Goal: Task Accomplishment & Management: Manage account settings

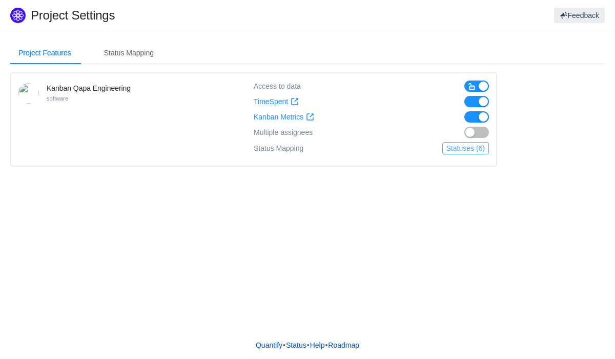
click at [467, 148] on button "Statuses (6)" at bounding box center [465, 148] width 47 height 12
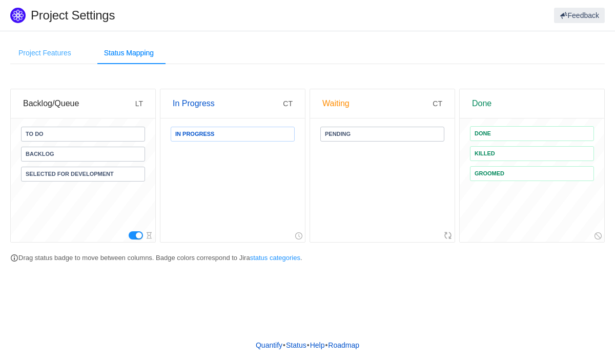
click at [60, 50] on div "Project Features" at bounding box center [44, 53] width 69 height 23
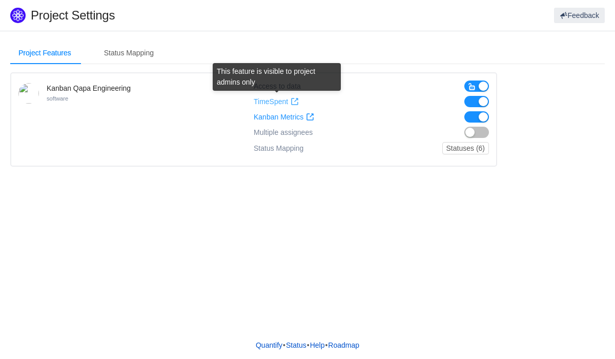
click at [264, 101] on span "TimeSpent" at bounding box center [271, 101] width 34 height 9
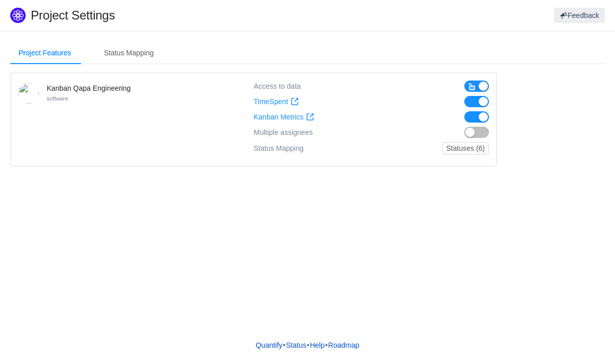
click at [486, 233] on div "Project Features Status Mapping Kanban Qapa Engineering software Access to data…" at bounding box center [307, 181] width 615 height 300
click at [470, 144] on button "Statuses (6)" at bounding box center [465, 148] width 47 height 12
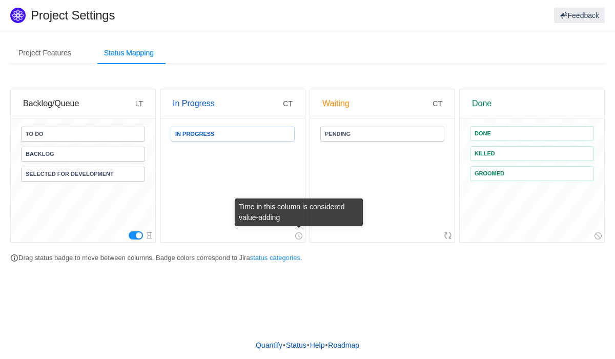
click at [299, 236] on icon "icon: clock-circle" at bounding box center [300, 235] width 2 height 3
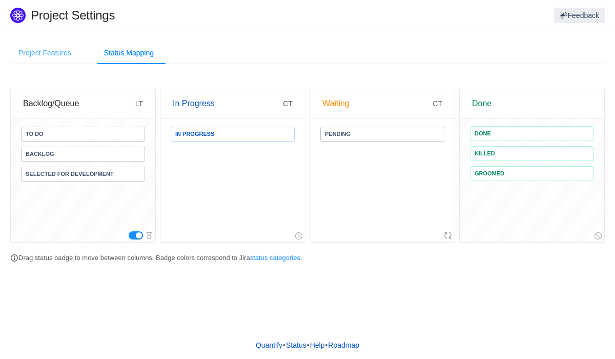
click at [65, 57] on div "Project Features" at bounding box center [44, 53] width 69 height 23
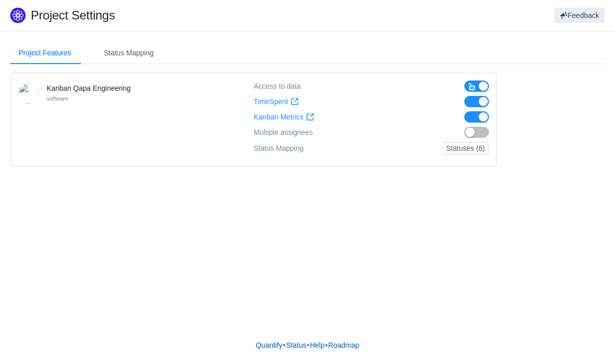
click at [277, 86] on div "Access to data" at bounding box center [277, 85] width 47 height 11
click at [269, 131] on span "Multiple assignees" at bounding box center [283, 132] width 59 height 9
click at [482, 129] on button "button" at bounding box center [476, 132] width 25 height 11
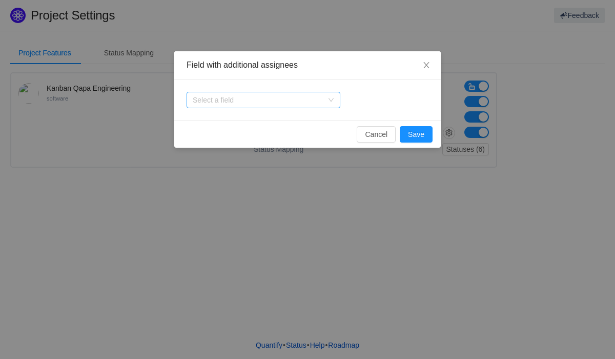
click at [335, 104] on div "Select a field" at bounding box center [264, 100] width 154 height 16
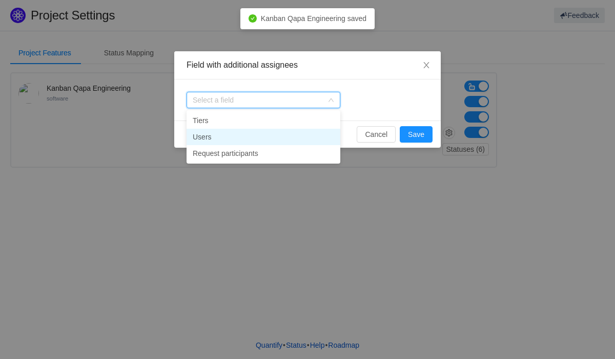
click at [310, 134] on li "Users" at bounding box center [264, 137] width 154 height 16
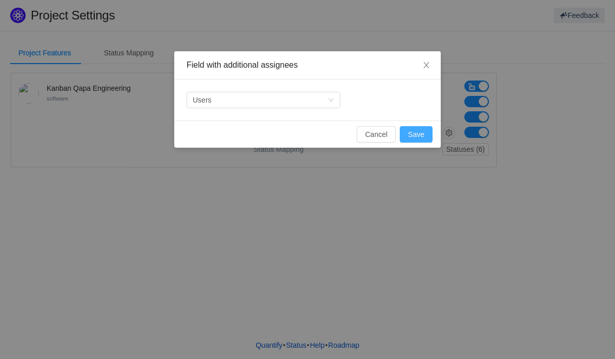
click at [412, 134] on button "Save" at bounding box center [416, 134] width 33 height 16
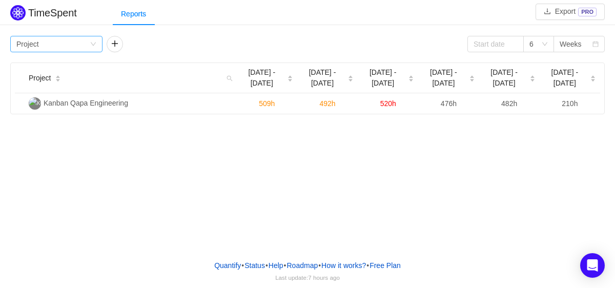
click at [77, 41] on div "Group by Project" at bounding box center [52, 43] width 73 height 15
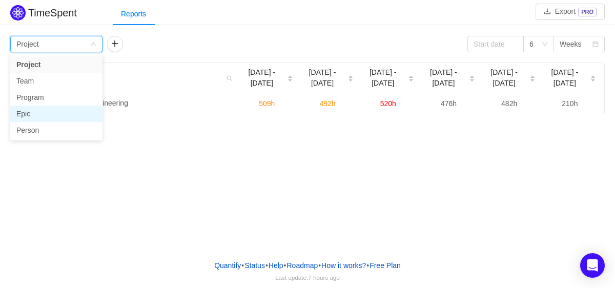
click at [57, 113] on li "Epic" at bounding box center [56, 114] width 92 height 16
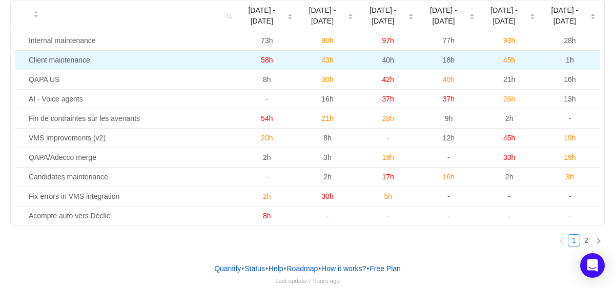
scroll to position [65, 0]
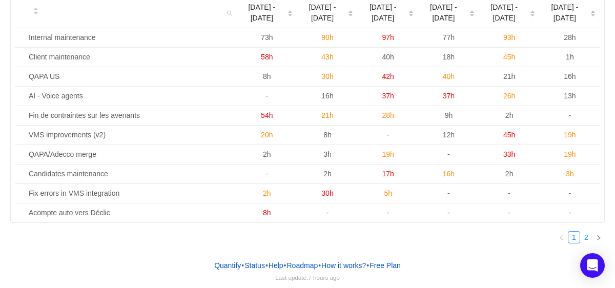
click at [585, 237] on link "2" at bounding box center [586, 237] width 11 height 11
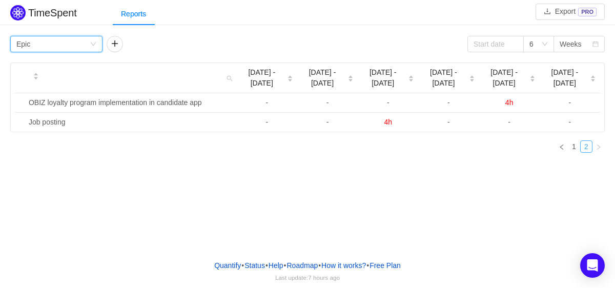
scroll to position [0, 0]
click at [499, 45] on input at bounding box center [495, 44] width 56 height 16
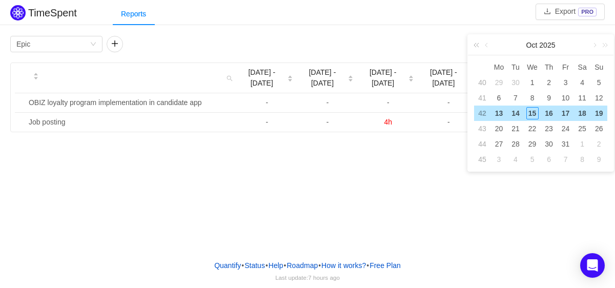
click at [476, 46] on link at bounding box center [478, 45] width 13 height 21
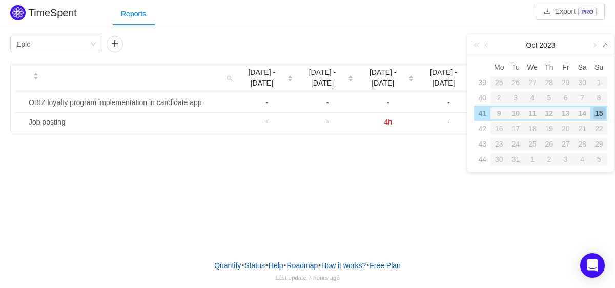
click at [606, 48] on link at bounding box center [603, 45] width 13 height 21
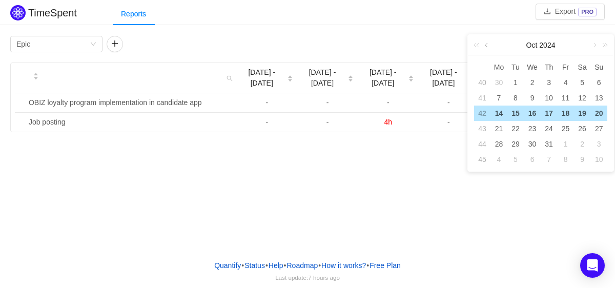
click at [486, 44] on link at bounding box center [487, 45] width 9 height 21
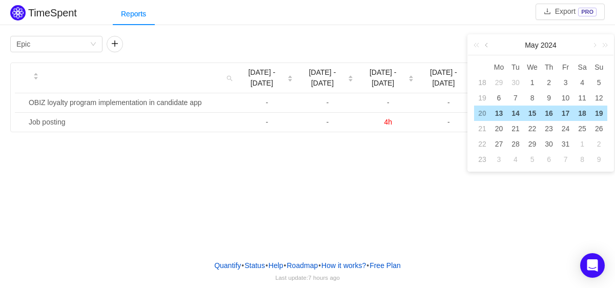
click at [486, 44] on link at bounding box center [487, 45] width 9 height 21
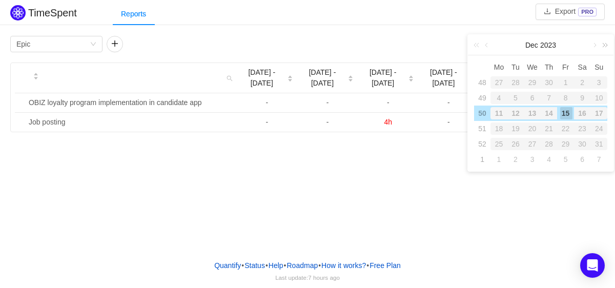
click at [597, 44] on link at bounding box center [603, 45] width 13 height 21
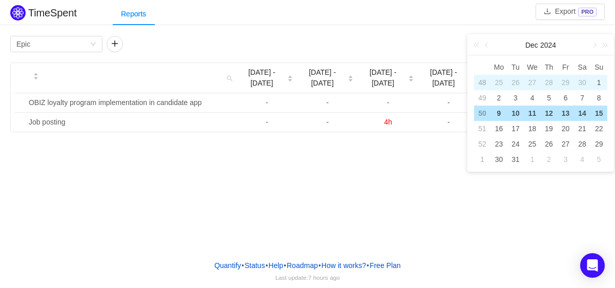
click at [601, 86] on div "1" at bounding box center [599, 82] width 12 height 12
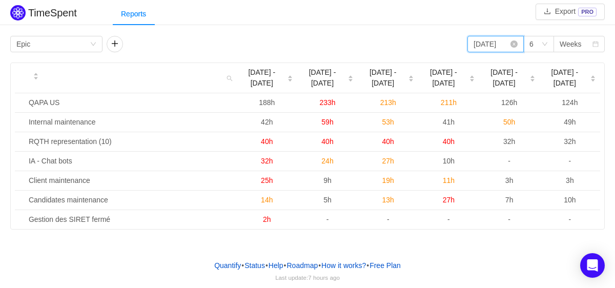
click at [500, 48] on input "2024-12-01" at bounding box center [495, 44] width 56 height 16
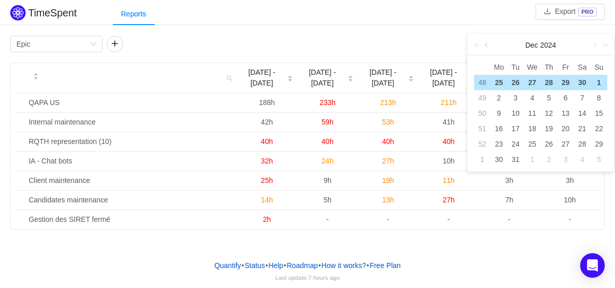
click at [487, 45] on link at bounding box center [487, 45] width 9 height 21
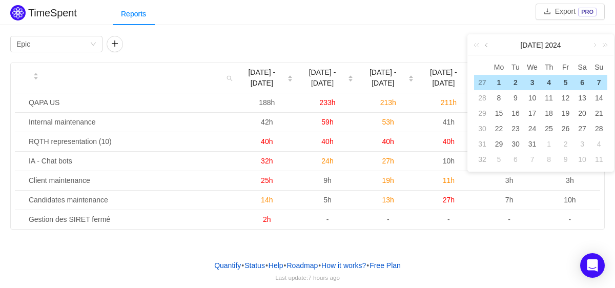
click at [487, 45] on link at bounding box center [487, 45] width 9 height 21
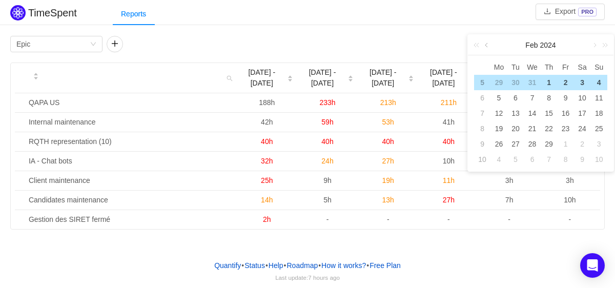
click at [487, 45] on link at bounding box center [487, 45] width 9 height 21
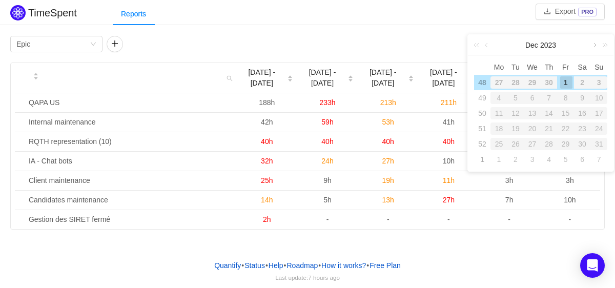
click at [596, 47] on link at bounding box center [593, 45] width 9 height 21
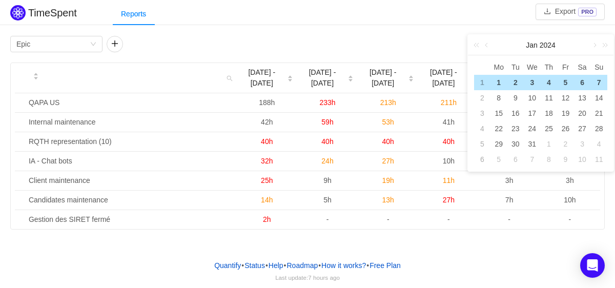
click at [504, 84] on div "1" at bounding box center [499, 82] width 12 height 12
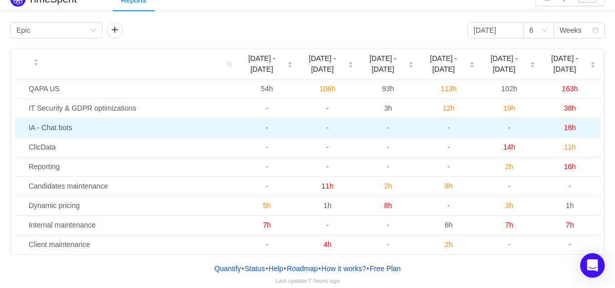
scroll to position [17, 0]
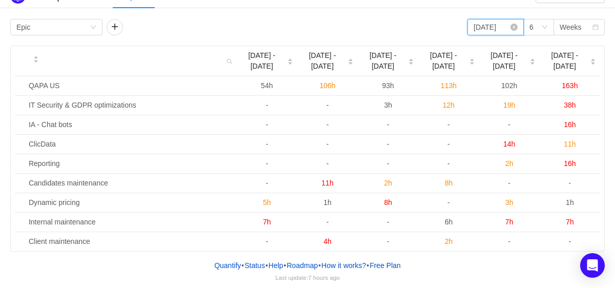
click at [502, 29] on input "2024-01-01" at bounding box center [495, 27] width 56 height 16
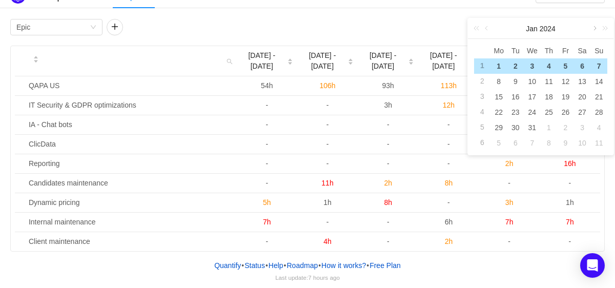
click at [592, 28] on link at bounding box center [593, 28] width 9 height 21
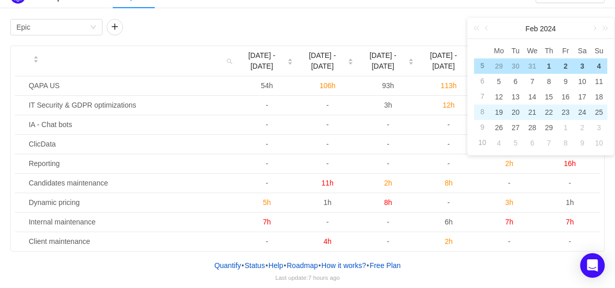
click at [530, 114] on div "21" at bounding box center [532, 112] width 12 height 12
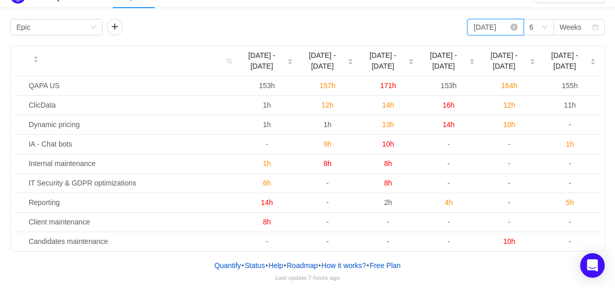
click at [503, 28] on input "2024-02-21" at bounding box center [495, 27] width 56 height 16
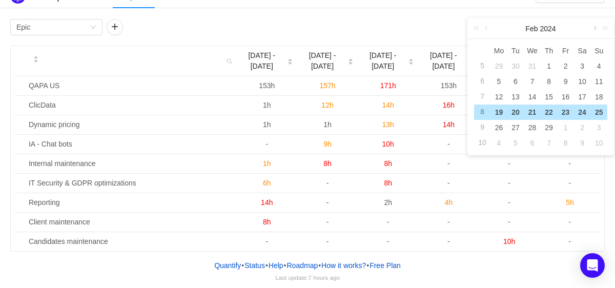
click at [594, 26] on link at bounding box center [593, 28] width 9 height 21
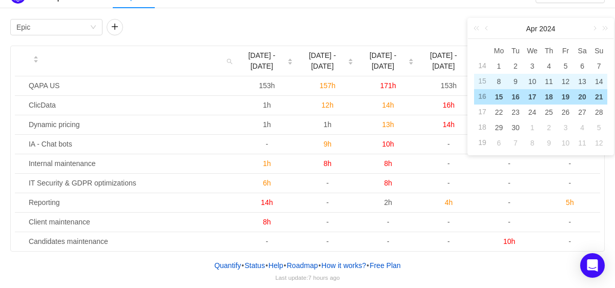
click at [534, 81] on div "10" at bounding box center [532, 81] width 12 height 12
type input "2024-04-10"
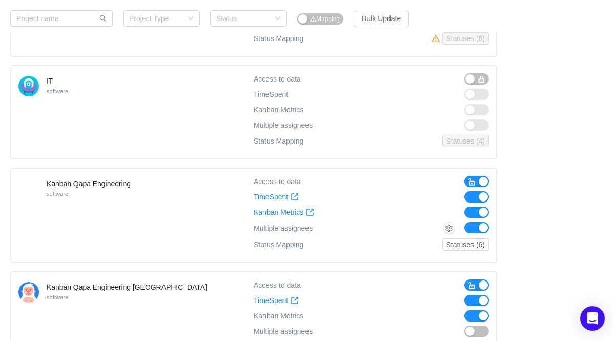
scroll to position [544, 0]
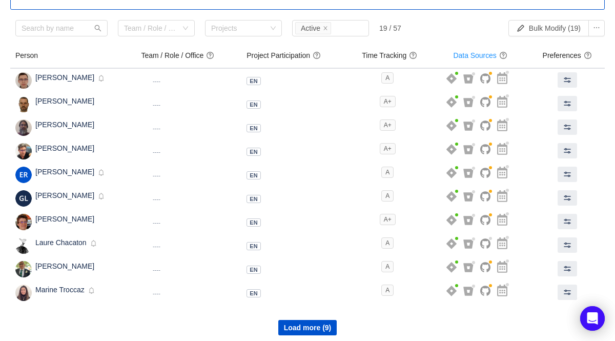
scroll to position [122, 0]
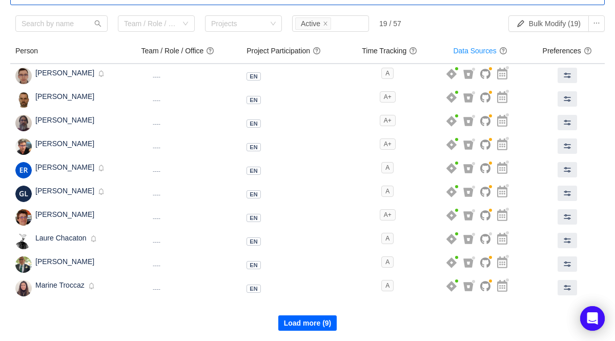
click at [294, 323] on button "Load more (9)" at bounding box center [307, 322] width 59 height 15
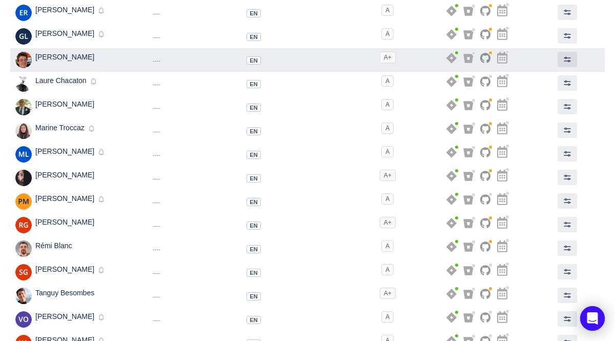
scroll to position [303, 0]
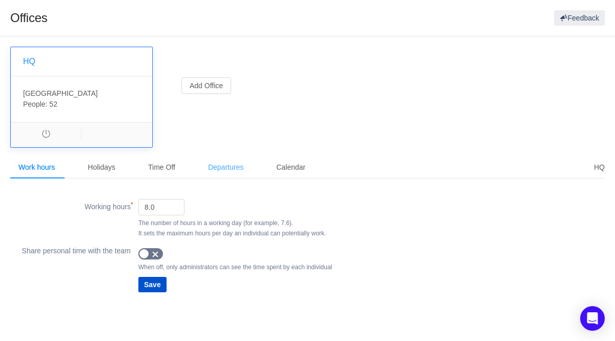
click at [219, 163] on div "Departures" at bounding box center [226, 167] width 52 height 23
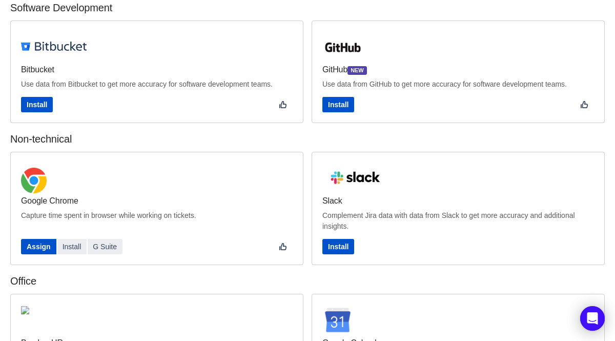
scroll to position [47, 0]
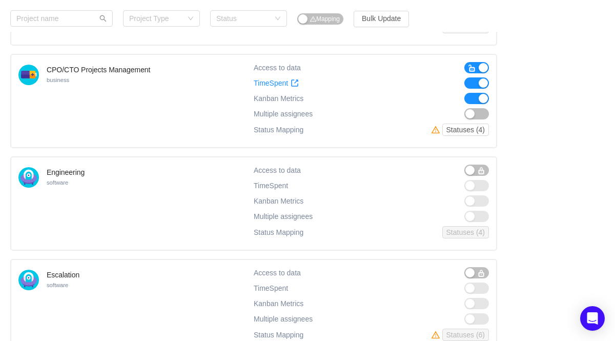
scroll to position [255, 0]
